Goal: Check status: Check status

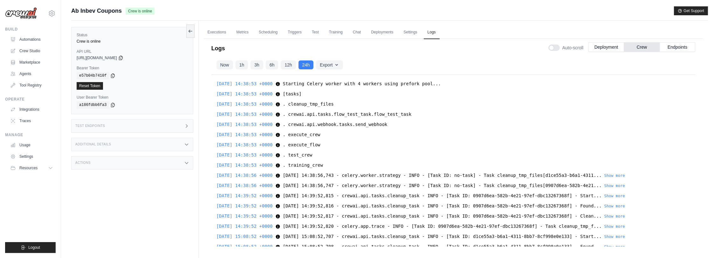
scroll to position [8436, 0]
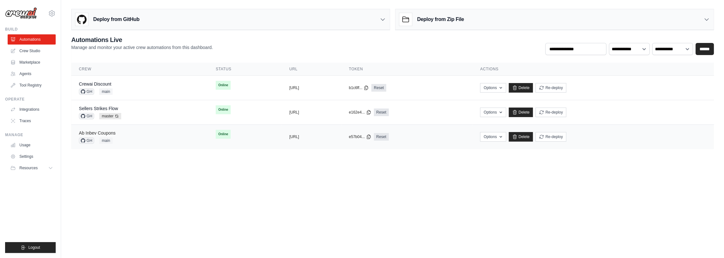
click at [114, 134] on link "Ab Inbev Coupons" at bounding box center [97, 132] width 37 height 5
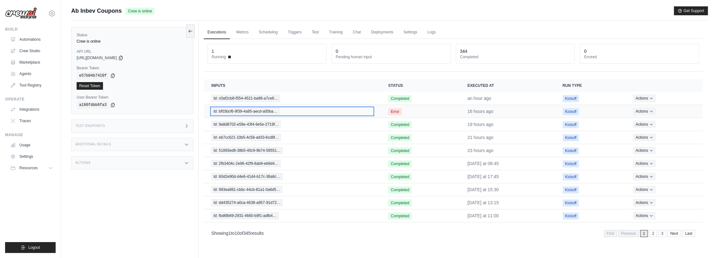
click at [258, 109] on span "Id: bf03bcf6-9f39-4a95-aecd-a00ba…" at bounding box center [245, 111] width 68 height 7
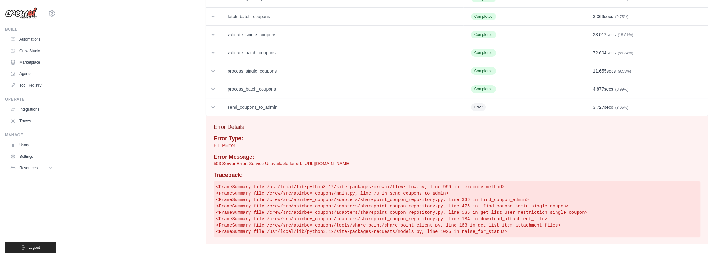
drag, startPoint x: 667, startPoint y: 163, endPoint x: 237, endPoint y: 156, distance: 430.6
click at [237, 156] on div "Error Message: 503 Server Error: Service Unavailable for url: https://anheuserb…" at bounding box center [457, 160] width 487 height 13
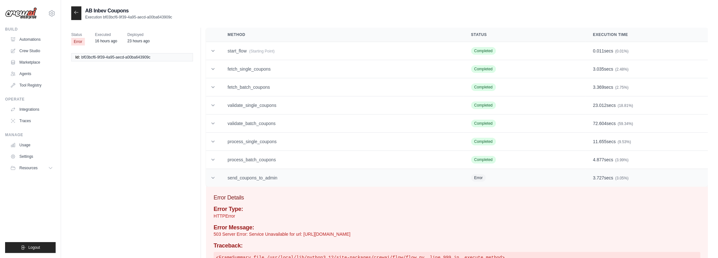
scroll to position [35, 0]
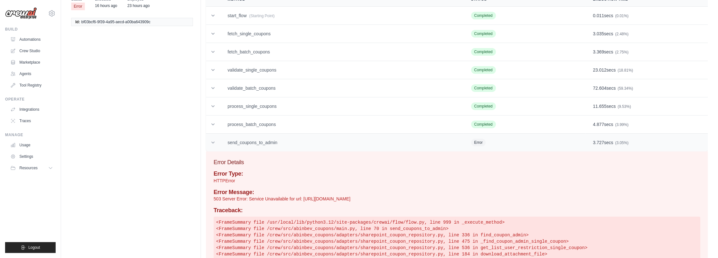
click at [308, 138] on td "send_coupons_to_admin" at bounding box center [342, 143] width 244 height 18
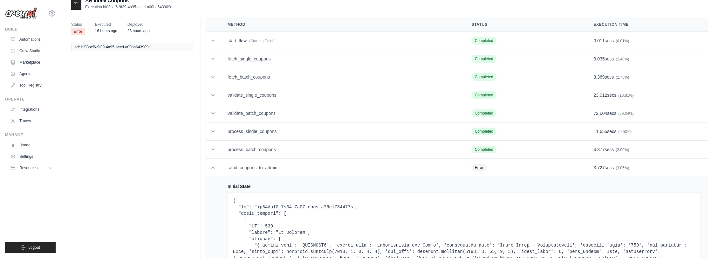
scroll to position [0, 0]
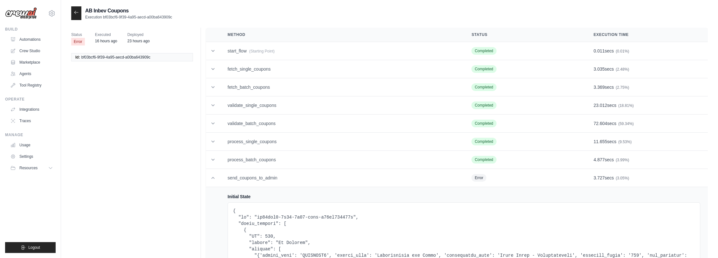
click at [76, 14] on icon at bounding box center [76, 12] width 5 height 5
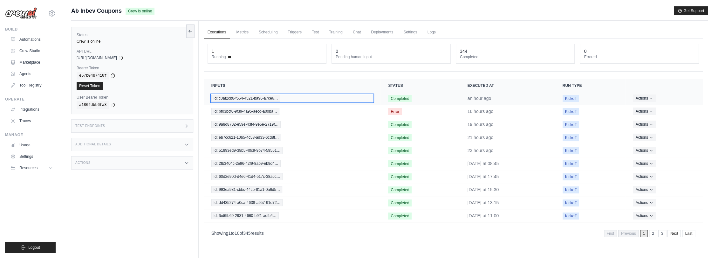
click at [262, 100] on span "Id: c0af2cb8-f554-4521-ba96-a7ce6…" at bounding box center [245, 98] width 69 height 7
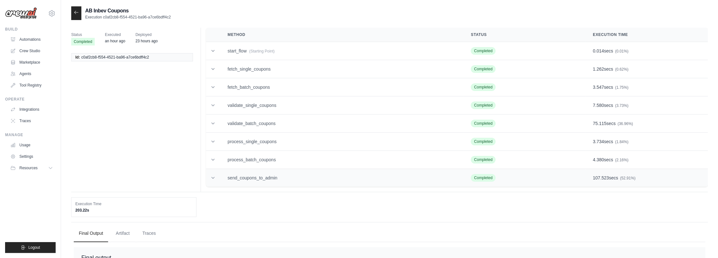
click at [318, 178] on td "send_coupons_to_admin" at bounding box center [341, 178] width 243 height 18
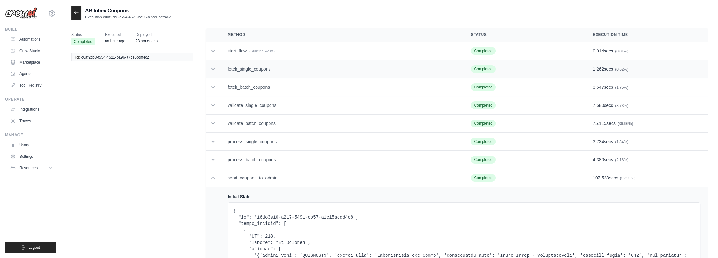
click at [262, 68] on td "fetch_single_coupons" at bounding box center [341, 69] width 243 height 18
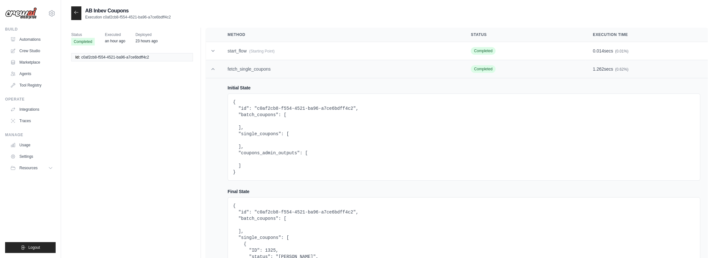
click at [262, 68] on td "fetch_single_coupons" at bounding box center [341, 69] width 243 height 18
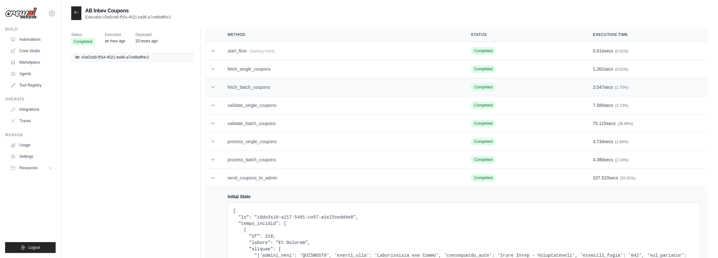
click at [260, 84] on td "fetch_batch_coupons" at bounding box center [341, 87] width 243 height 18
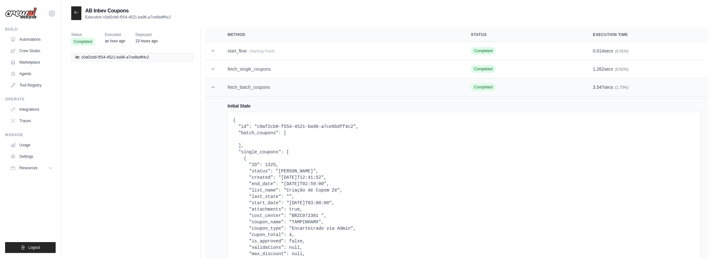
click at [261, 87] on td "fetch_batch_coupons" at bounding box center [341, 87] width 243 height 18
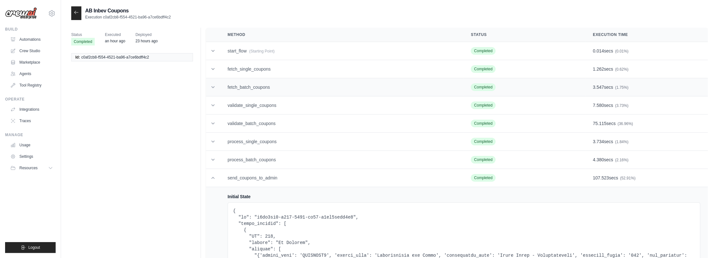
click at [261, 87] on td "fetch_batch_coupons" at bounding box center [341, 87] width 243 height 18
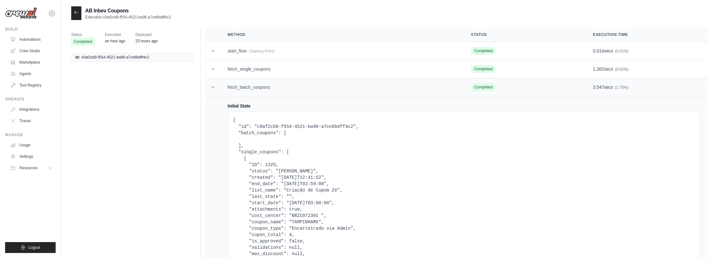
click at [261, 87] on td "fetch_batch_coupons" at bounding box center [341, 87] width 243 height 18
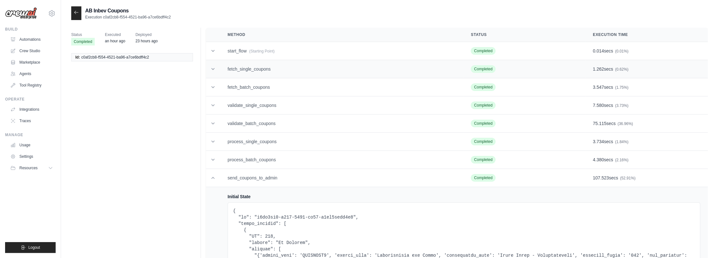
click at [265, 69] on td "fetch_single_coupons" at bounding box center [341, 69] width 243 height 18
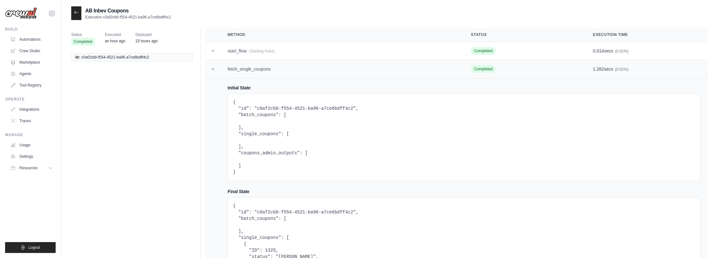
click at [270, 72] on td "fetch_single_coupons" at bounding box center [341, 69] width 243 height 18
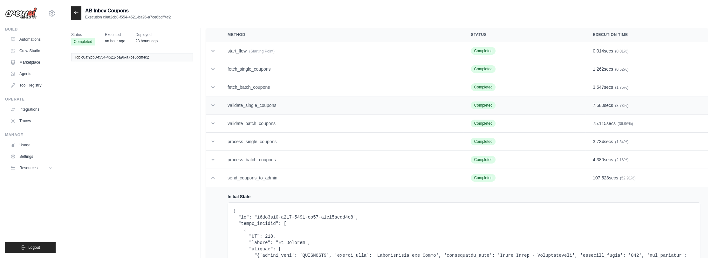
click at [272, 107] on td "validate_single_coupons" at bounding box center [341, 105] width 243 height 18
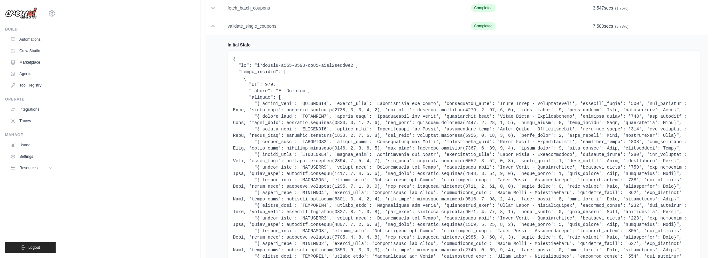
scroll to position [71, 0]
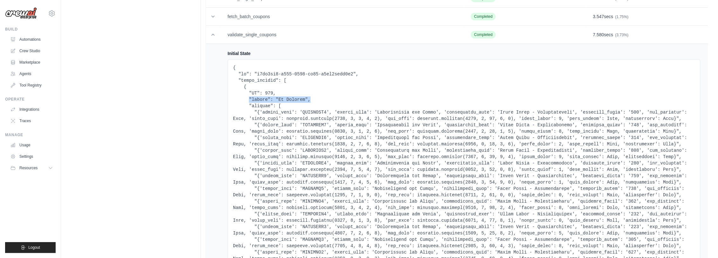
drag, startPoint x: 248, startPoint y: 98, endPoint x: 318, endPoint y: 100, distance: 69.3
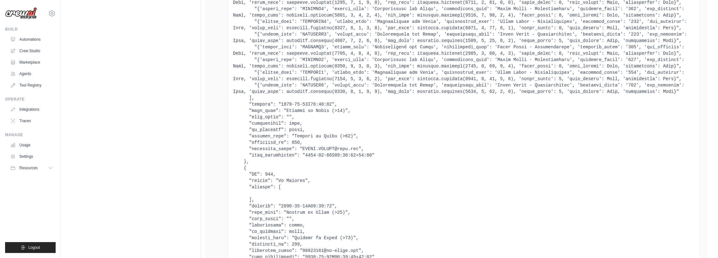
scroll to position [0, 0]
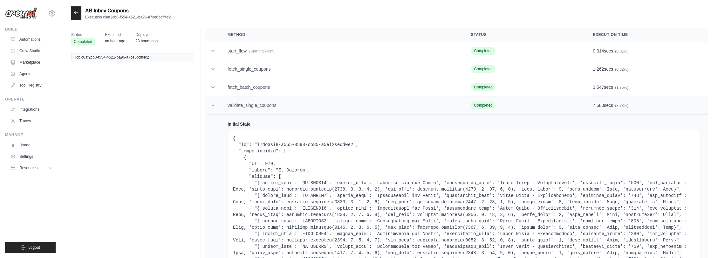
click at [276, 105] on td "validate_single_coupons" at bounding box center [341, 105] width 243 height 18
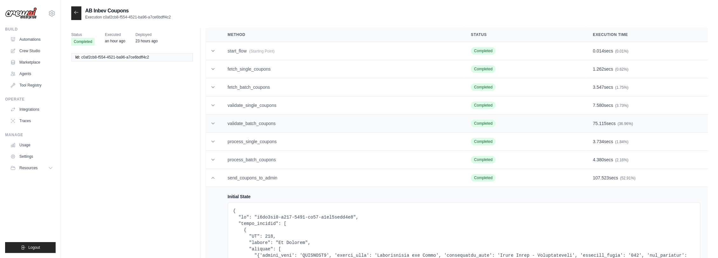
click at [273, 120] on td "validate_batch_coupons" at bounding box center [341, 123] width 243 height 18
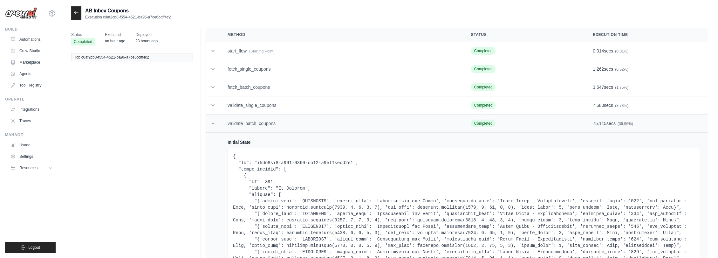
click at [295, 123] on td "validate_batch_coupons" at bounding box center [341, 123] width 243 height 18
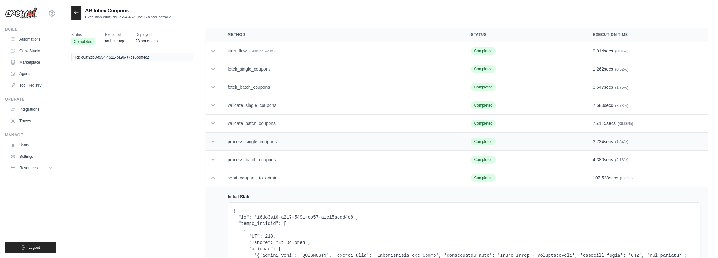
click at [285, 138] on td "process_single_coupons" at bounding box center [341, 142] width 243 height 18
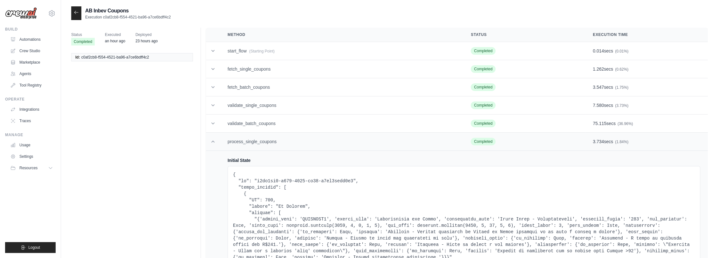
click at [286, 137] on td "process_single_coupons" at bounding box center [341, 142] width 243 height 18
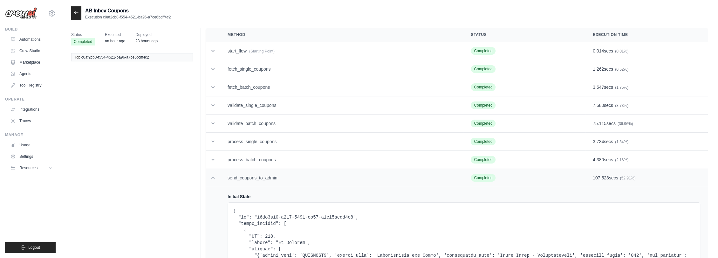
click at [213, 179] on icon at bounding box center [213, 178] width 6 height 6
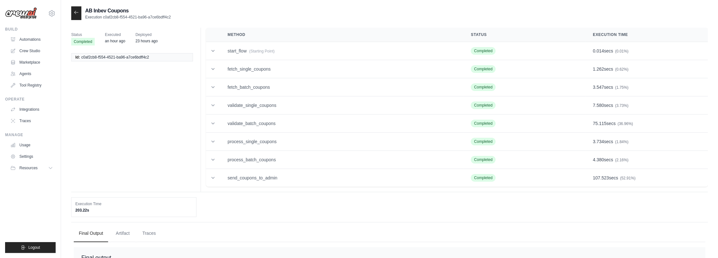
click at [76, 18] on div at bounding box center [76, 13] width 10 height 14
click at [76, 12] on icon at bounding box center [76, 12] width 4 height 3
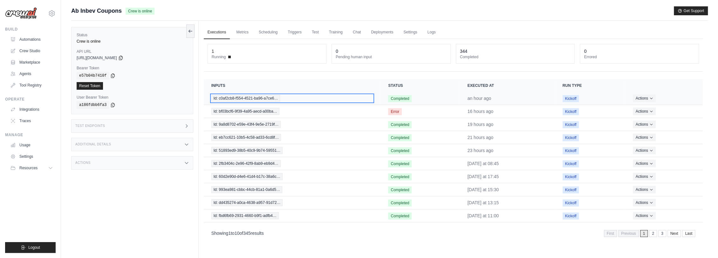
click at [266, 98] on span "Id: c0af2cb8-f554-4521-ba96-a7ce6…" at bounding box center [245, 98] width 69 height 7
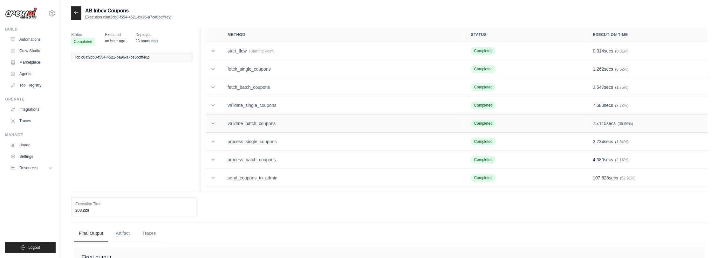
click at [267, 126] on td "validate_batch_coupons" at bounding box center [341, 123] width 243 height 18
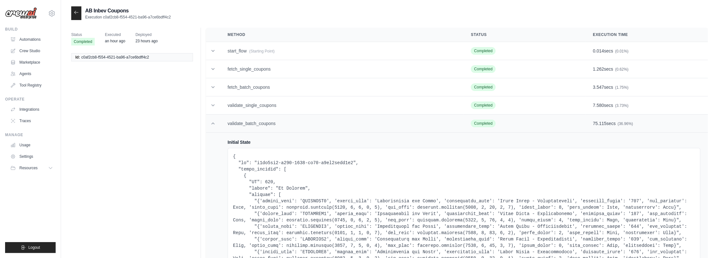
click at [245, 119] on td "validate_batch_coupons" at bounding box center [341, 123] width 243 height 18
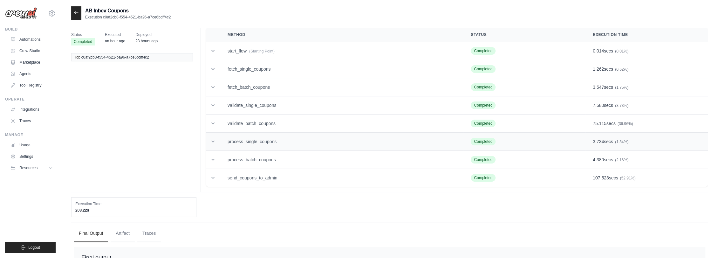
click at [258, 140] on td "process_single_coupons" at bounding box center [341, 142] width 243 height 18
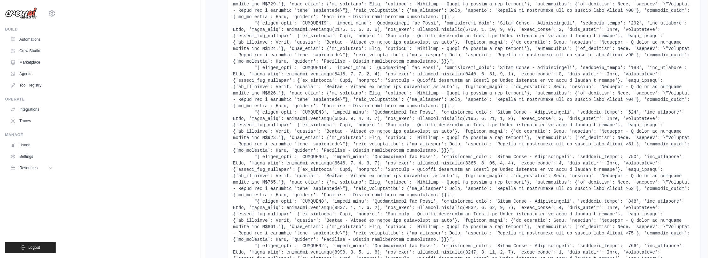
scroll to position [1696, 0]
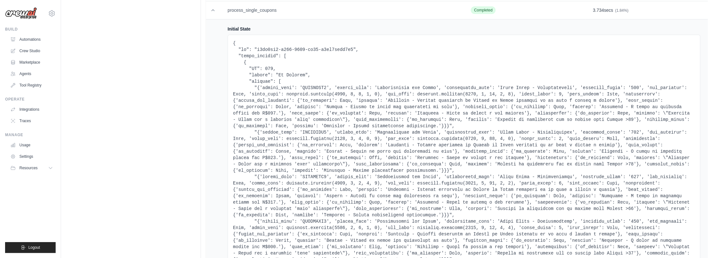
scroll to position [0, 0]
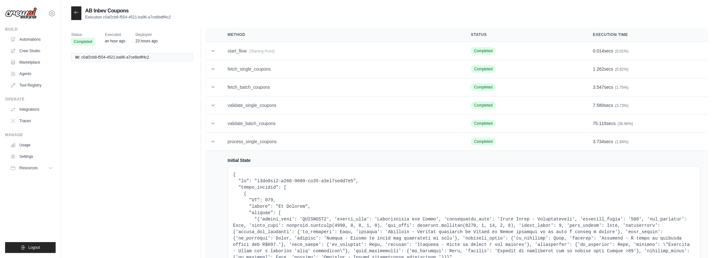
click at [73, 12] on div at bounding box center [76, 13] width 10 height 14
click at [78, 15] on icon at bounding box center [76, 12] width 5 height 5
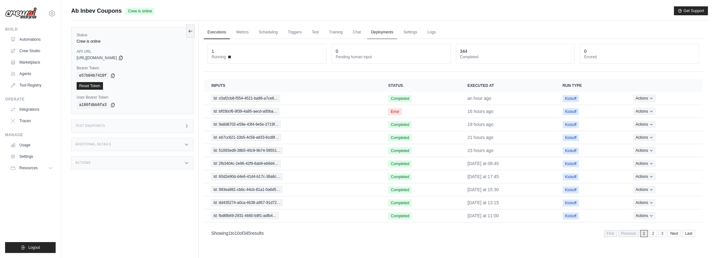
click at [382, 31] on link "Deployments" at bounding box center [382, 32] width 30 height 13
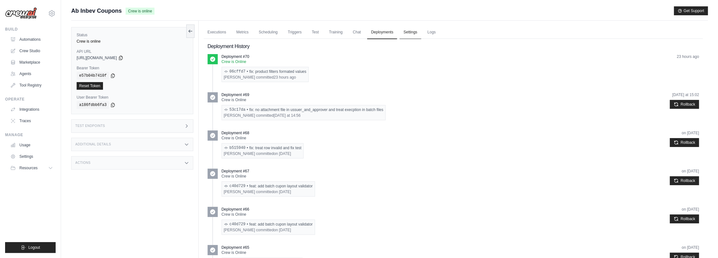
click at [406, 31] on link "Settings" at bounding box center [410, 32] width 21 height 13
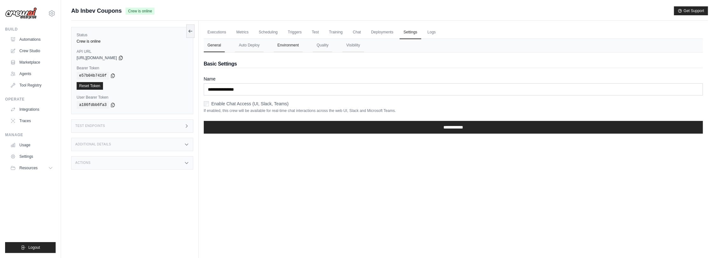
click at [289, 42] on button "Environment" at bounding box center [288, 45] width 29 height 13
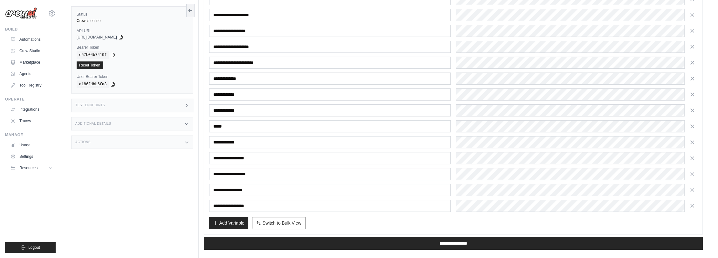
scroll to position [154, 0]
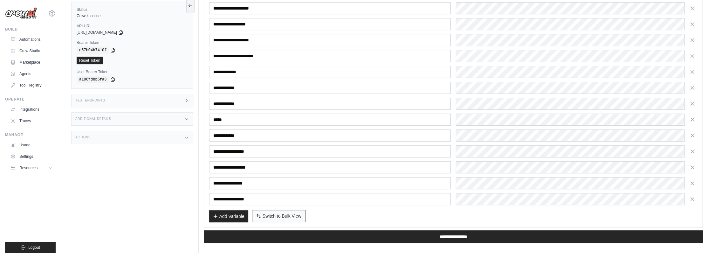
click at [270, 214] on span "Switch to Bulk View" at bounding box center [282, 216] width 39 height 6
type textarea "**********"
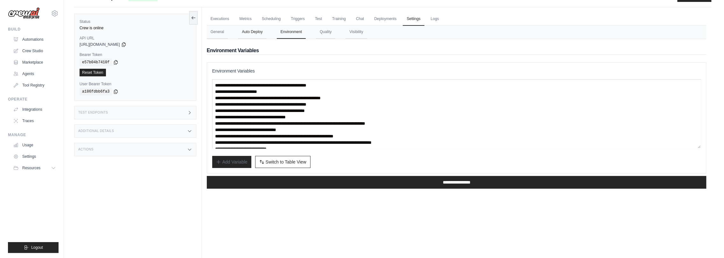
scroll to position [0, 0]
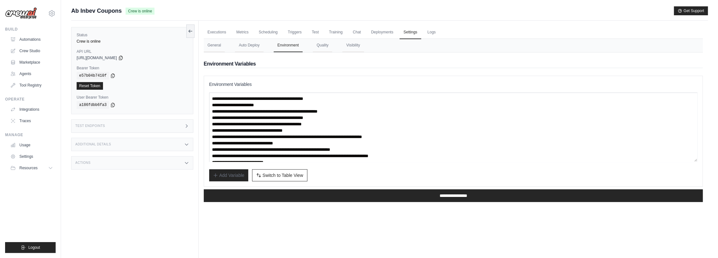
click at [114, 164] on div "Actions" at bounding box center [132, 162] width 122 height 13
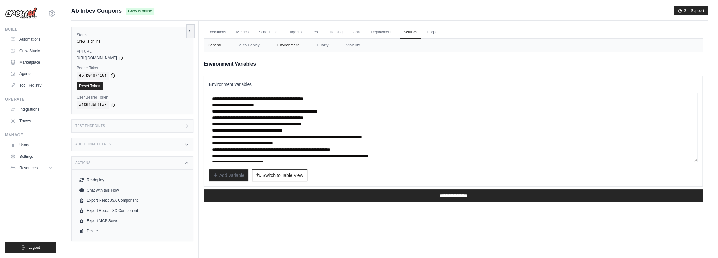
click at [214, 46] on button "General" at bounding box center [214, 45] width 21 height 13
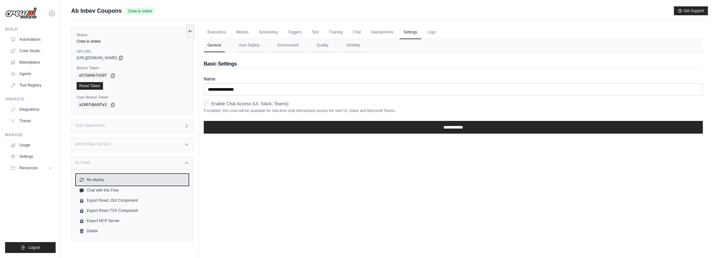
click at [100, 180] on button "Re-deploy" at bounding box center [132, 180] width 111 height 10
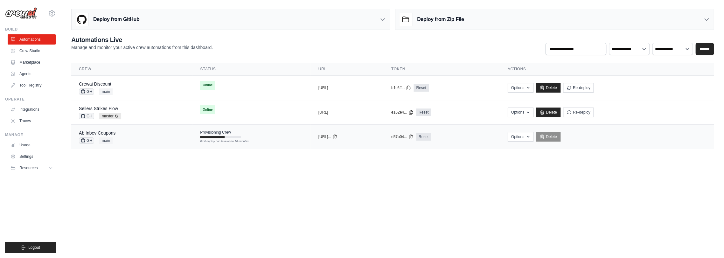
click at [243, 138] on td "Provisioning Crew First deploy can take up to 10 minutes" at bounding box center [251, 134] width 118 height 18
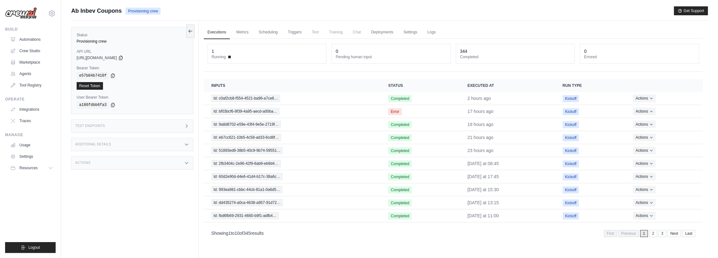
click at [224, 7] on div "Ab Inbev Coupons Provisioning crew Get Support" at bounding box center [389, 10] width 637 height 9
click at [394, 31] on link "Deployments" at bounding box center [382, 32] width 30 height 13
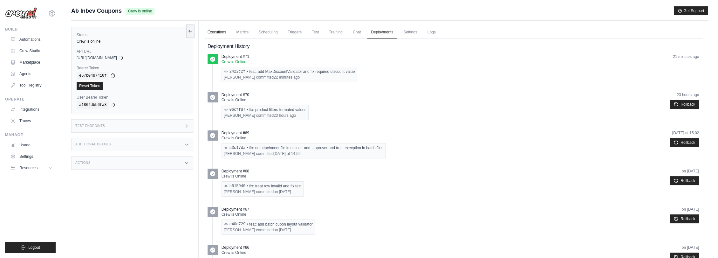
click at [224, 33] on link "Executions" at bounding box center [217, 32] width 26 height 13
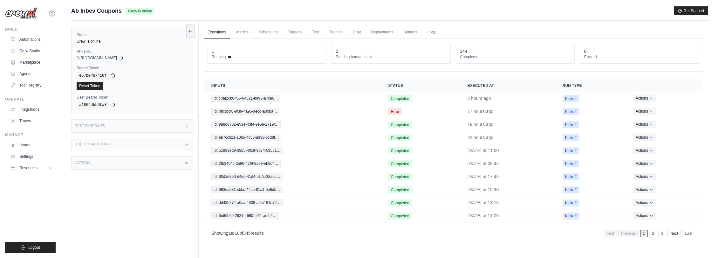
click at [231, 11] on div "Ab Inbev Coupons Crew is online Get Support" at bounding box center [389, 10] width 637 height 9
